Goal: Task Accomplishment & Management: Manage account settings

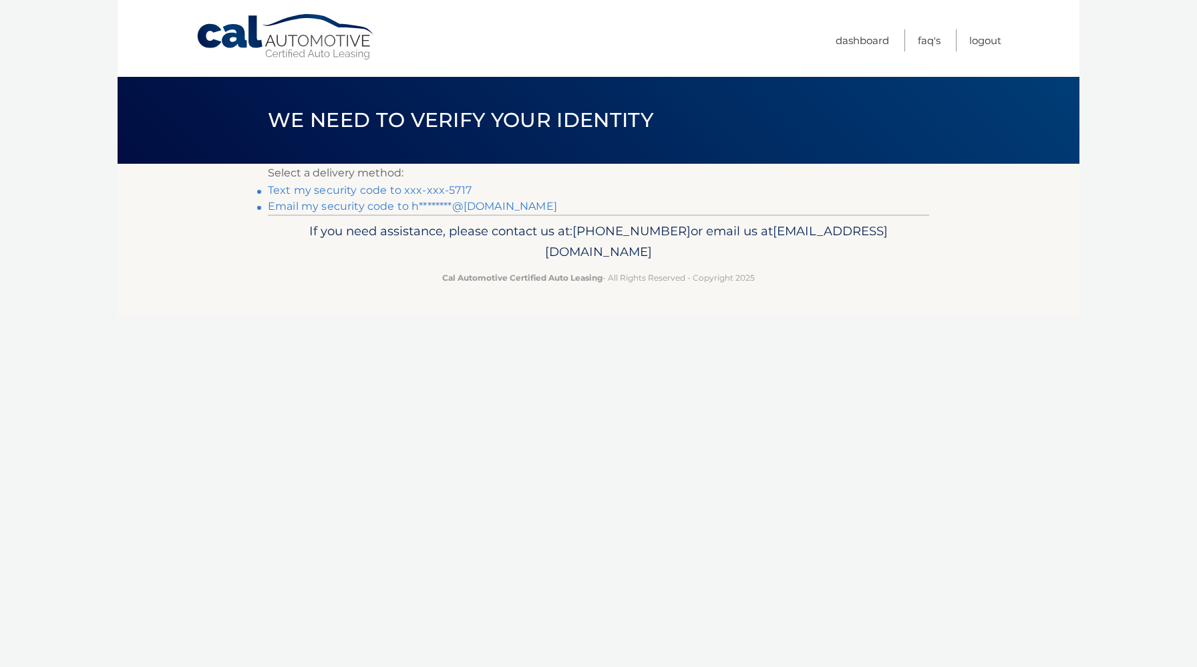
click at [441, 192] on link "Text my security code to xxx-xxx-5717" at bounding box center [370, 190] width 204 height 13
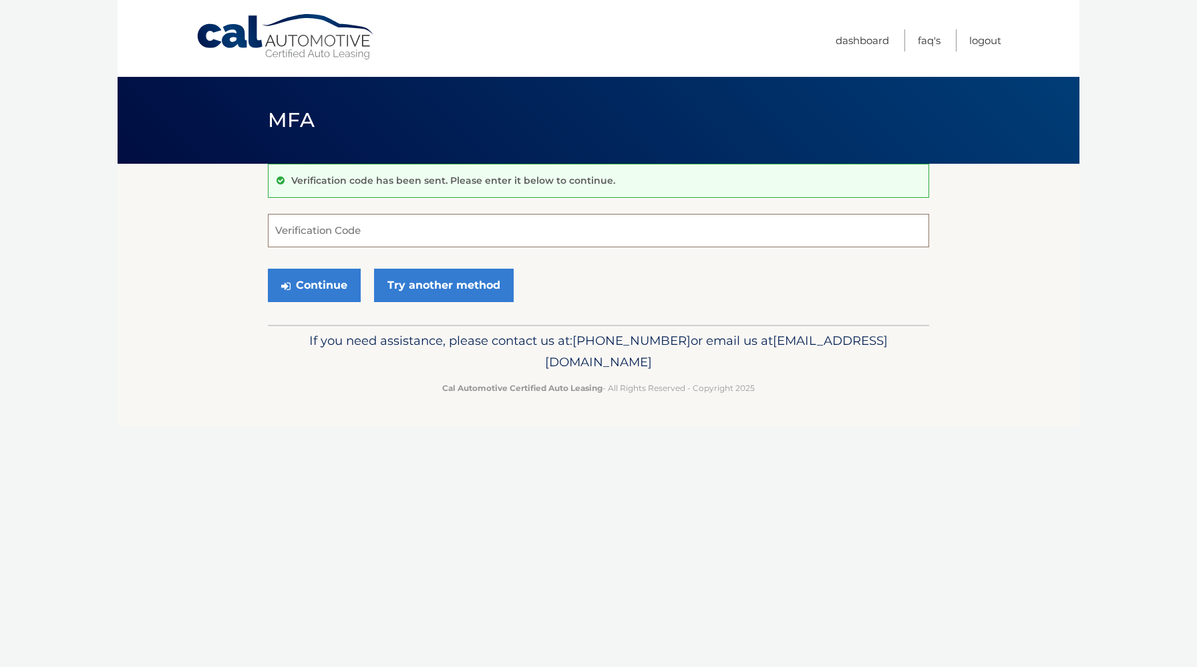
click at [386, 228] on input "Verification Code" at bounding box center [598, 230] width 661 height 33
type input "936483"
click at [327, 295] on button "Continue" at bounding box center [314, 284] width 93 height 33
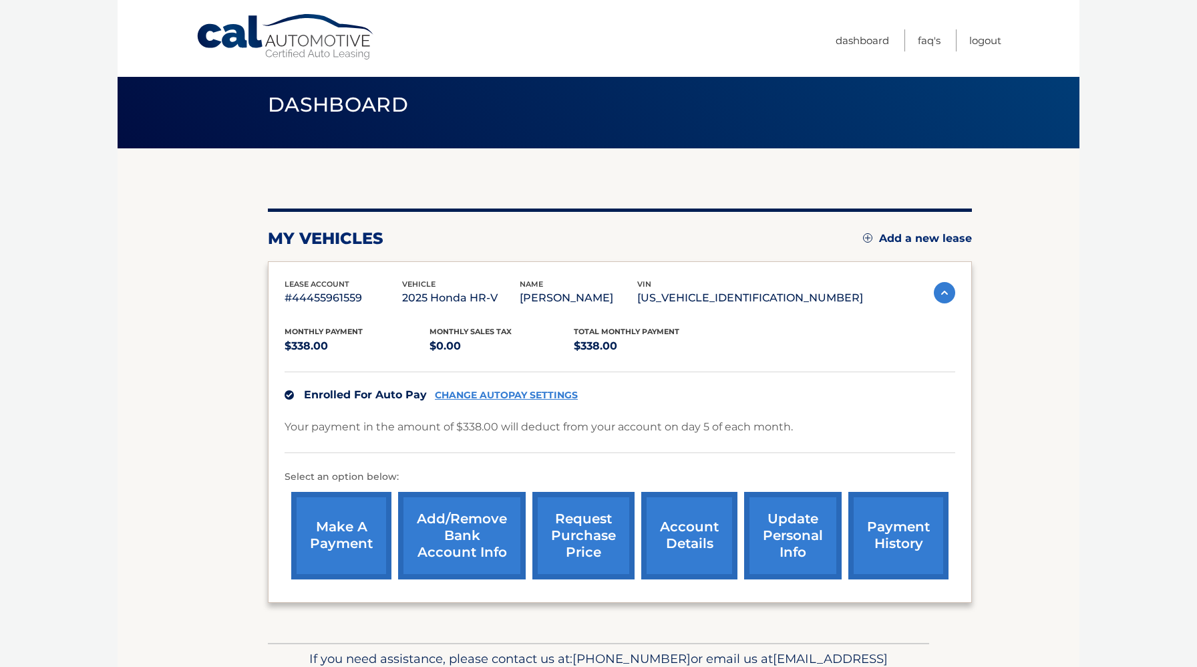
scroll to position [19, 0]
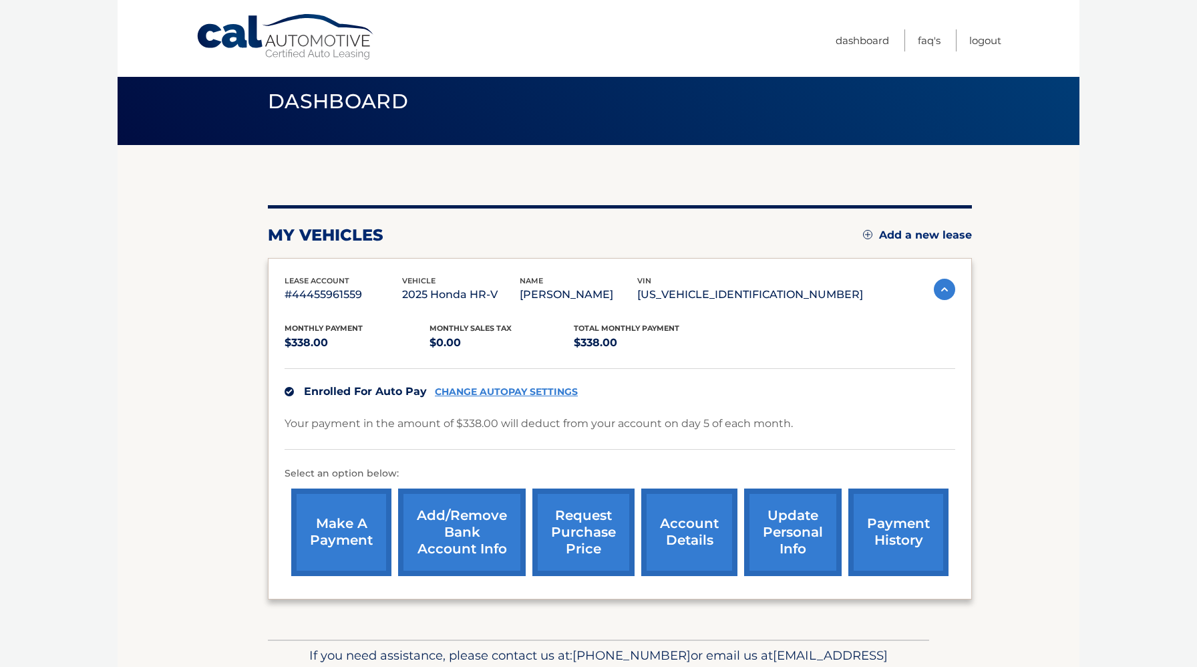
click at [901, 521] on link "payment history" at bounding box center [898, 531] width 100 height 87
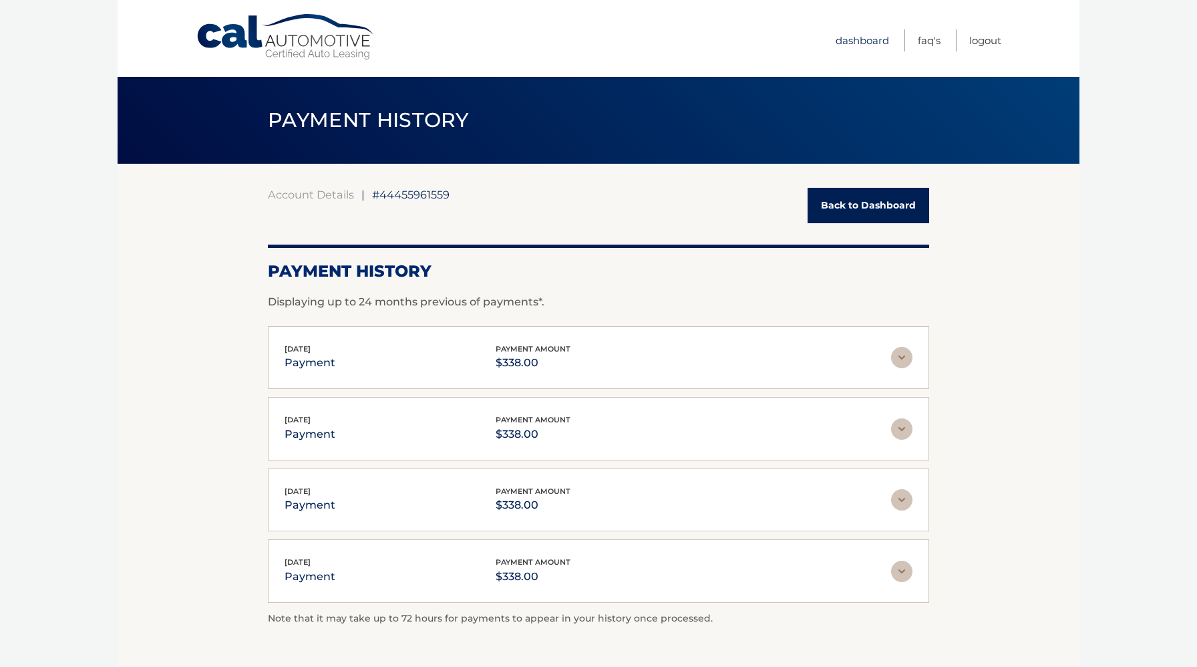
click at [870, 40] on link "Dashboard" at bounding box center [861, 40] width 53 height 22
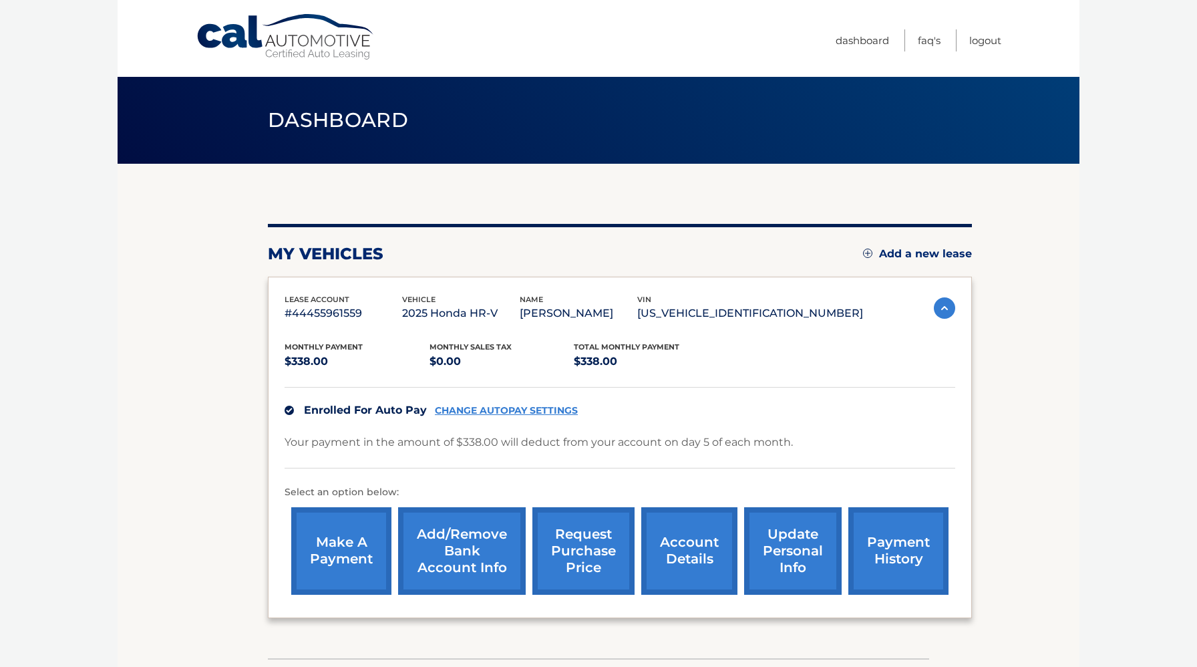
click at [684, 556] on link "account details" at bounding box center [689, 550] width 96 height 87
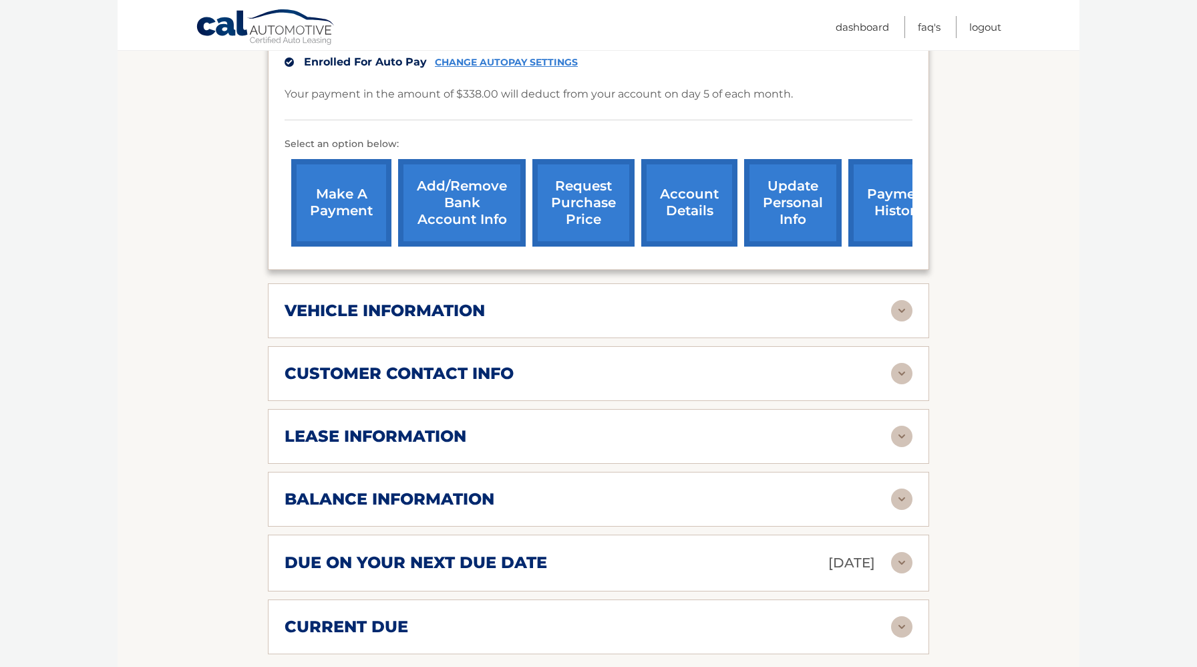
scroll to position [435, 0]
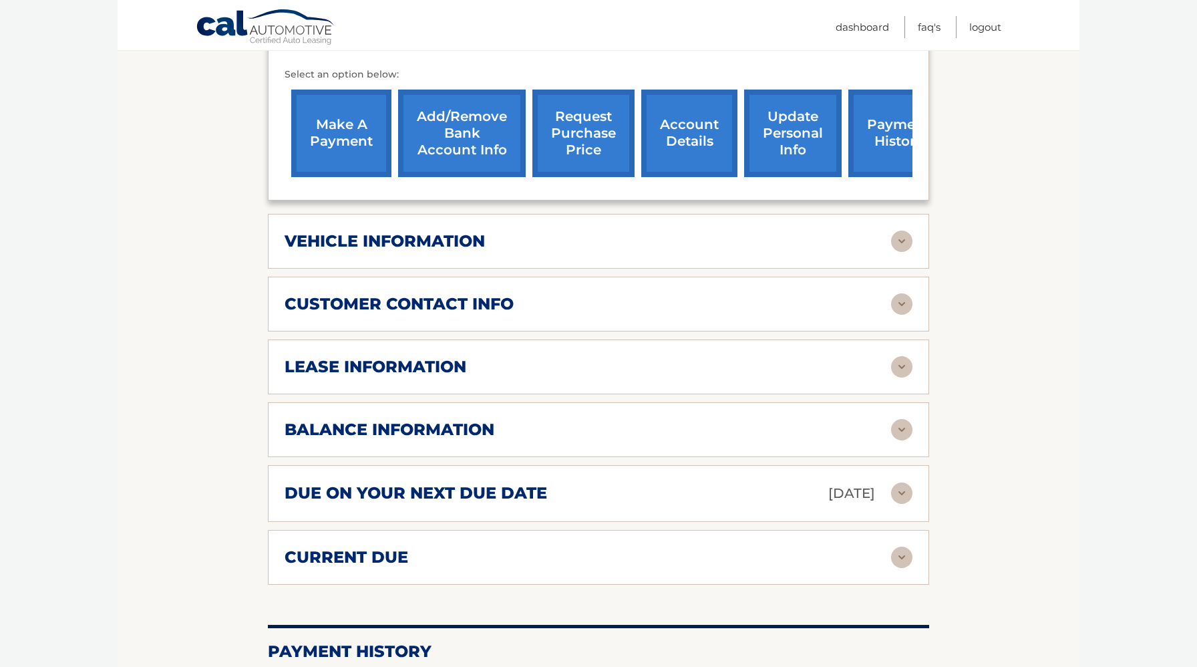
click at [893, 370] on img at bounding box center [901, 366] width 21 height 21
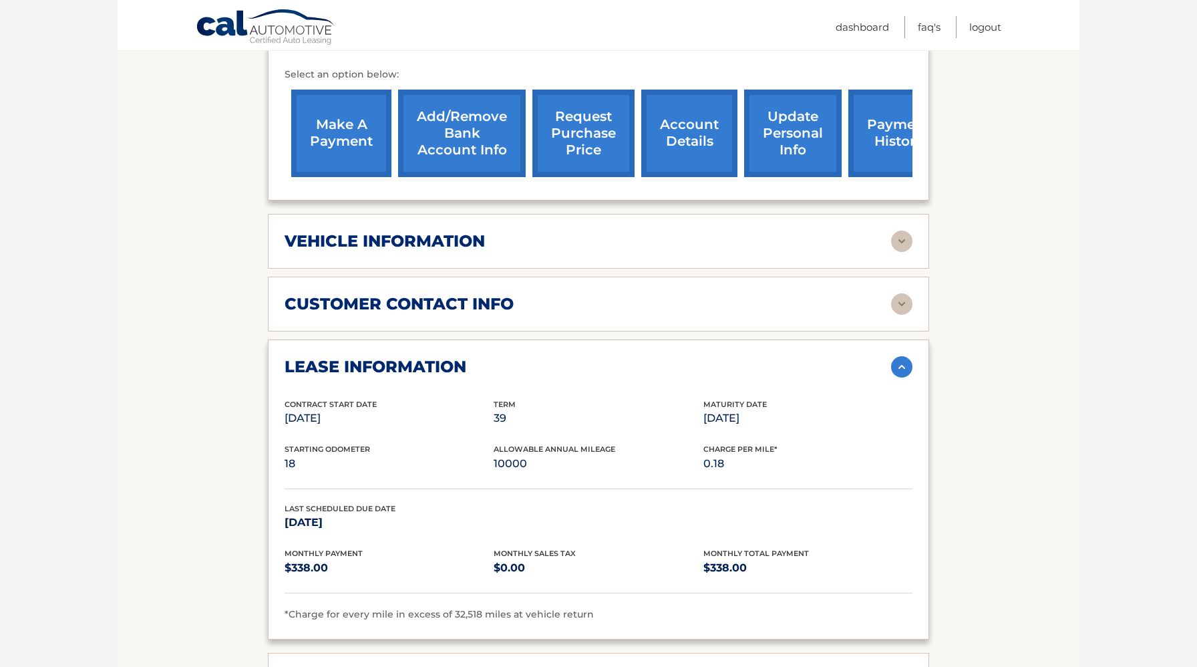
click at [900, 366] on img at bounding box center [901, 366] width 21 height 21
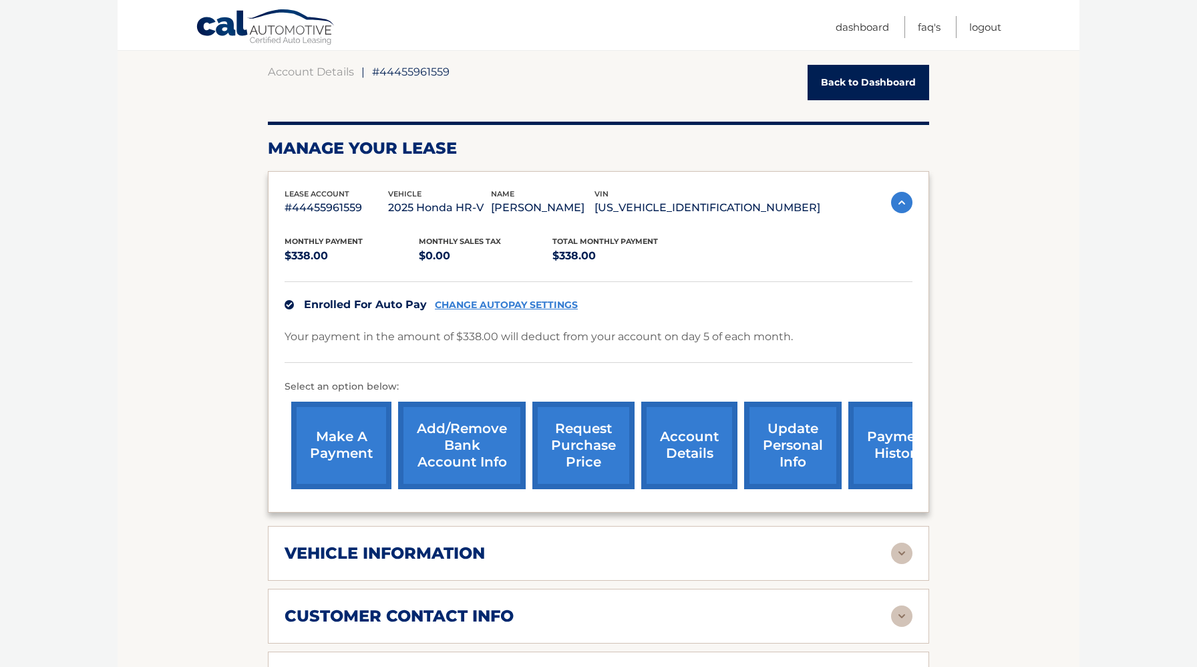
scroll to position [0, 0]
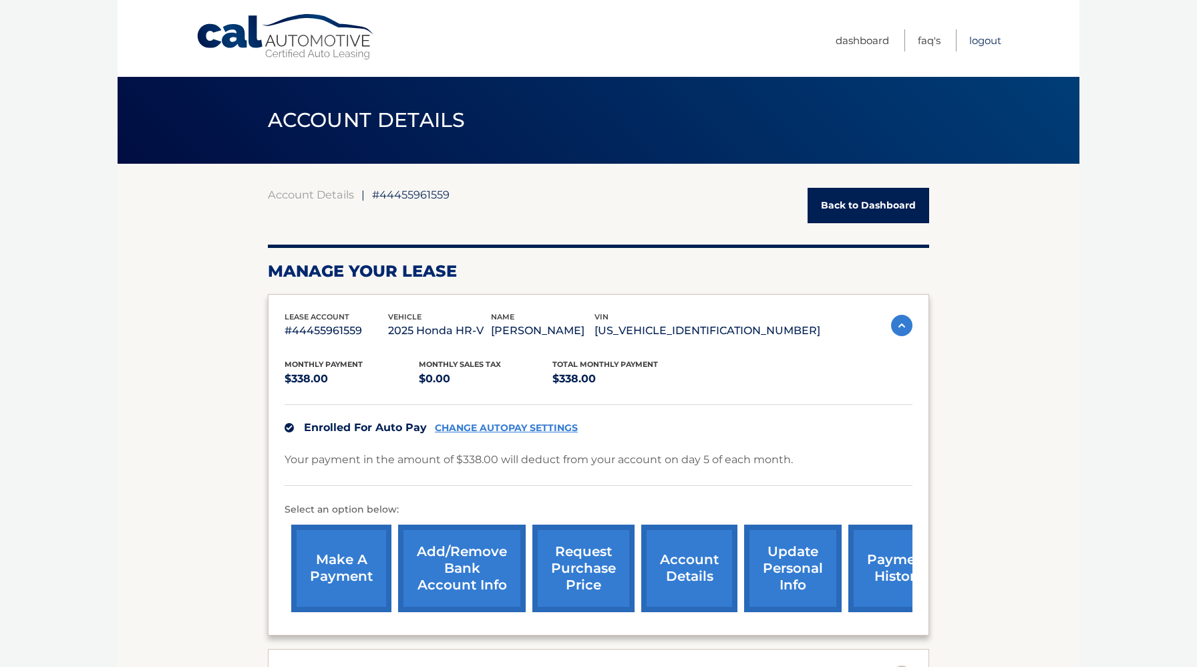
click at [991, 41] on link "Logout" at bounding box center [985, 40] width 32 height 22
